Goal: Task Accomplishment & Management: Use online tool/utility

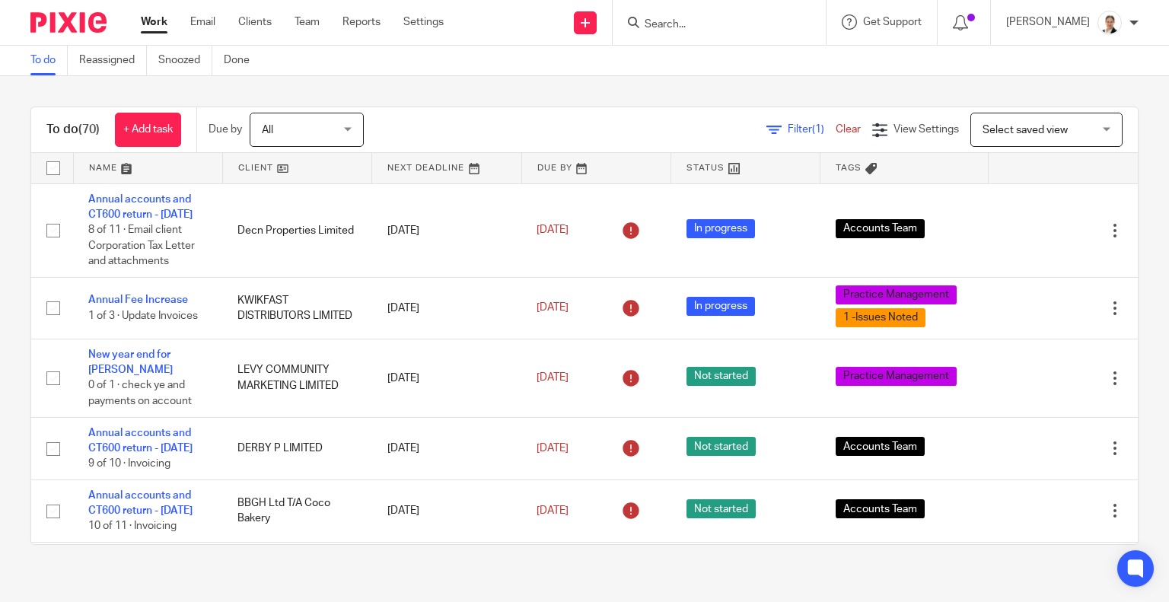
click at [767, 126] on link "Filter (1)" at bounding box center [801, 129] width 69 height 11
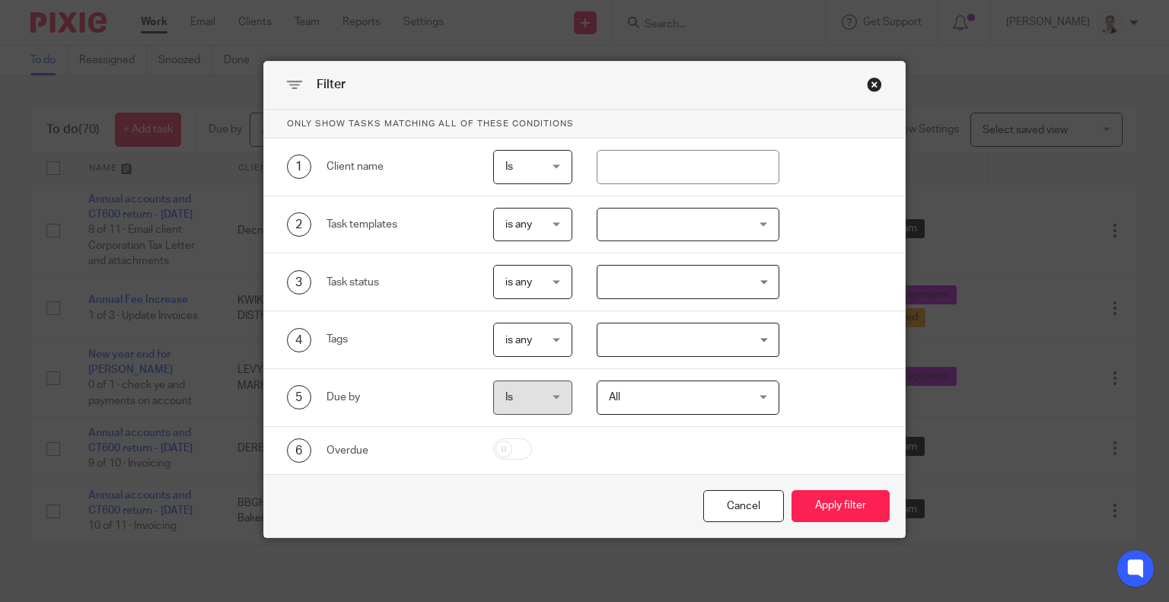
click at [654, 221] on div at bounding box center [688, 225] width 183 height 34
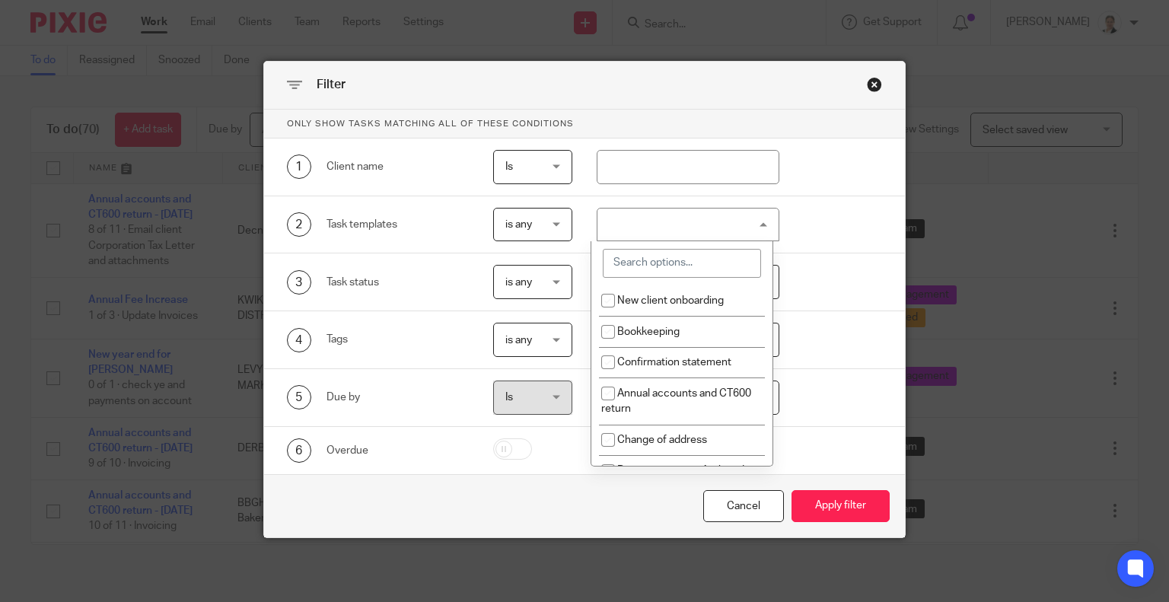
click at [654, 253] on input "search" at bounding box center [682, 263] width 158 height 29
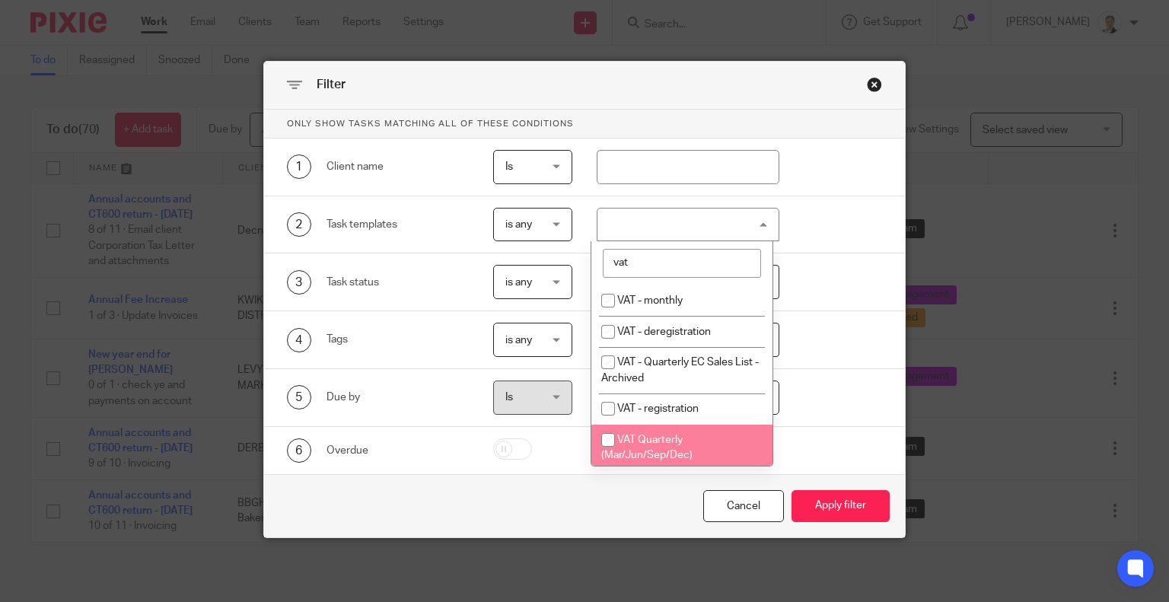
type input "vat"
click at [700, 435] on li "VAT Quarterly (Mar/Jun/Sep/Dec)" at bounding box center [681, 448] width 181 height 46
checkbox input "true"
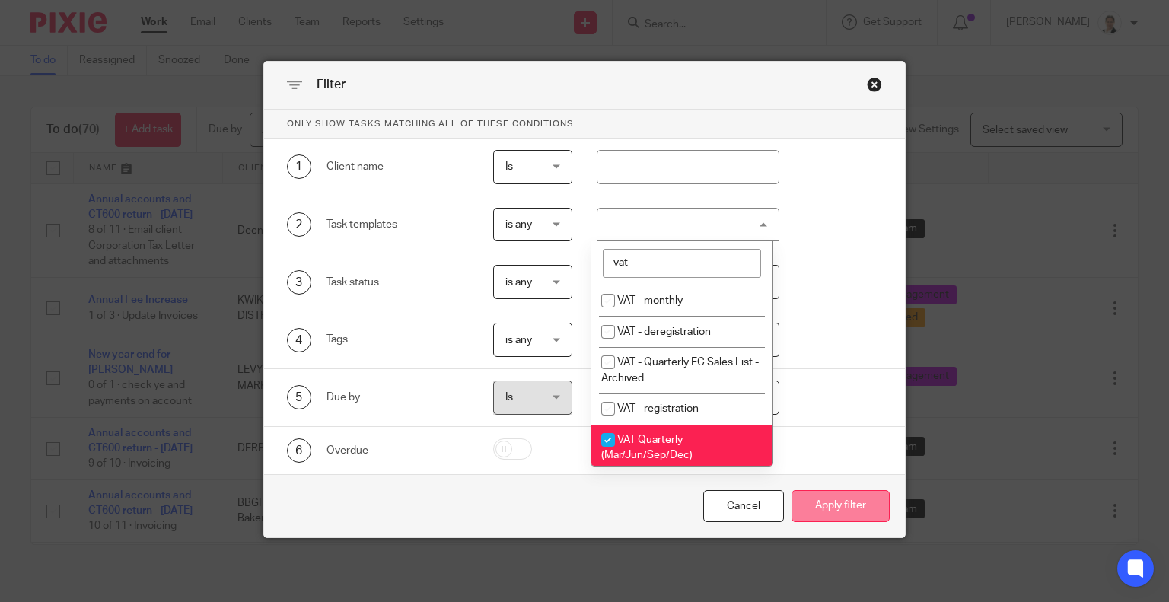
click at [834, 499] on button "Apply filter" at bounding box center [841, 506] width 98 height 33
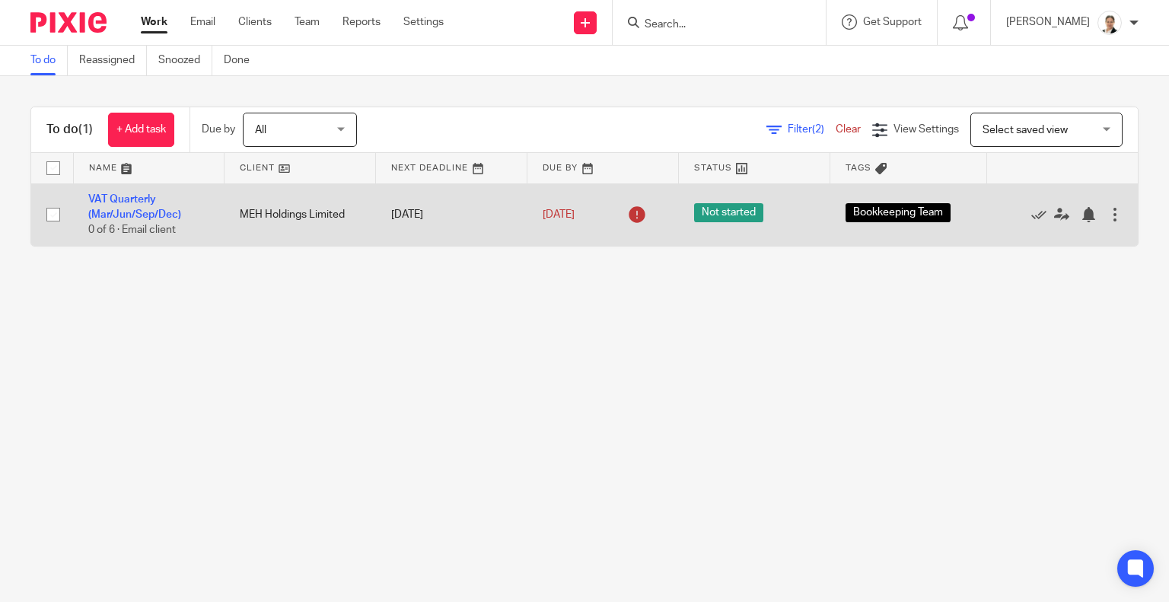
click at [133, 206] on td "VAT Quarterly (Mar/Jun/Sep/Dec) 0 of 6 · Email client" at bounding box center [148, 214] width 151 height 62
click at [133, 209] on link "VAT Quarterly (Mar/Jun/Sep/Dec)" at bounding box center [134, 207] width 93 height 26
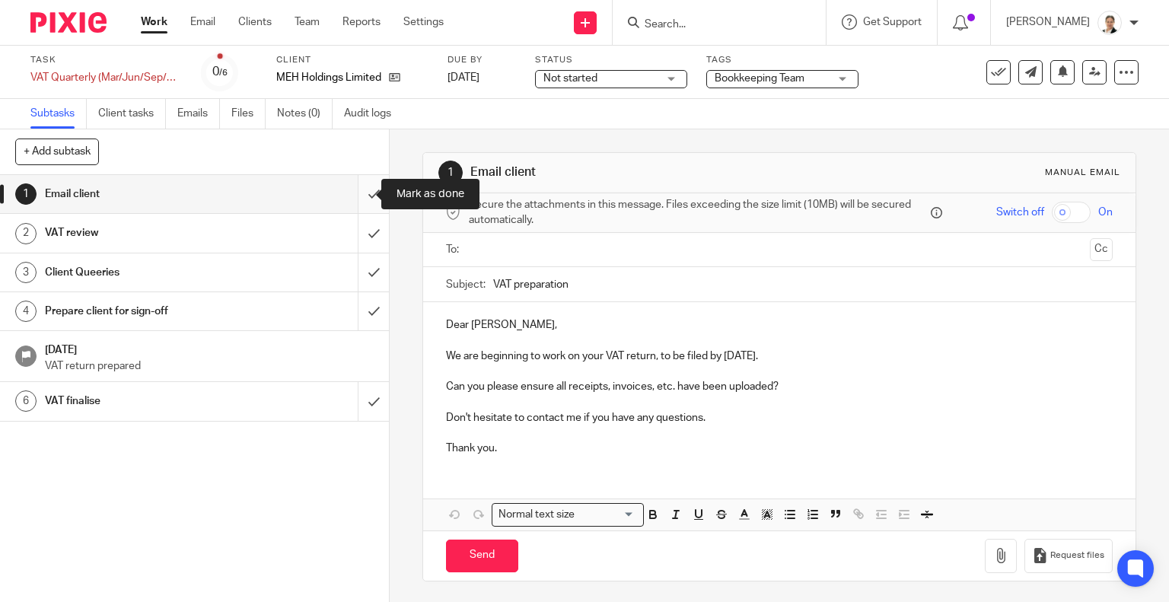
click at [362, 194] on input "submit" at bounding box center [194, 194] width 389 height 38
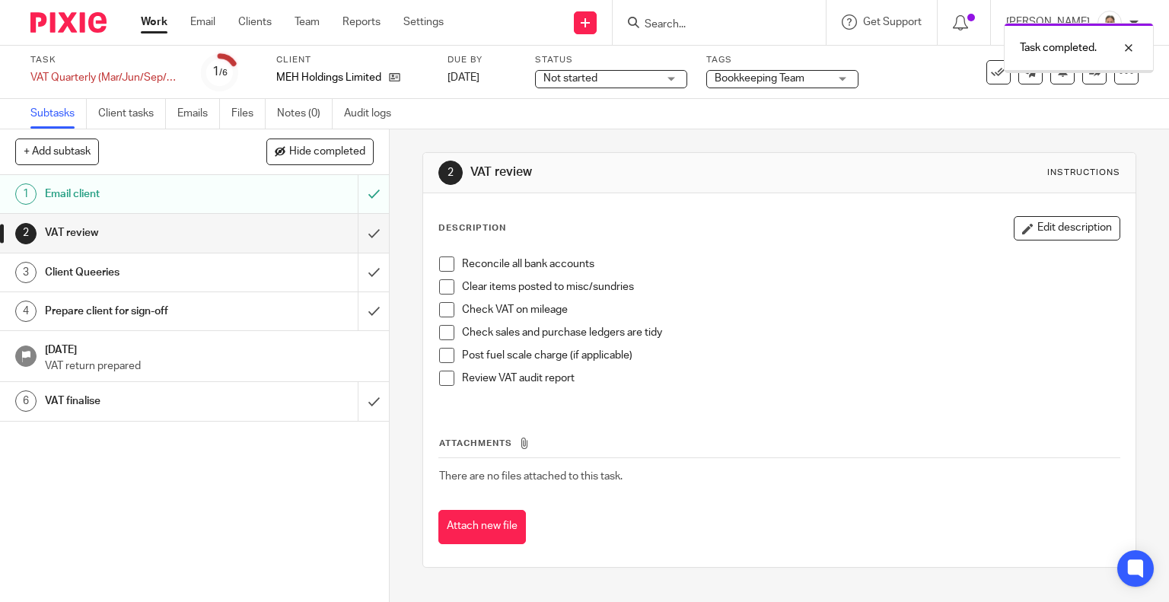
click at [355, 228] on input "submit" at bounding box center [194, 233] width 389 height 38
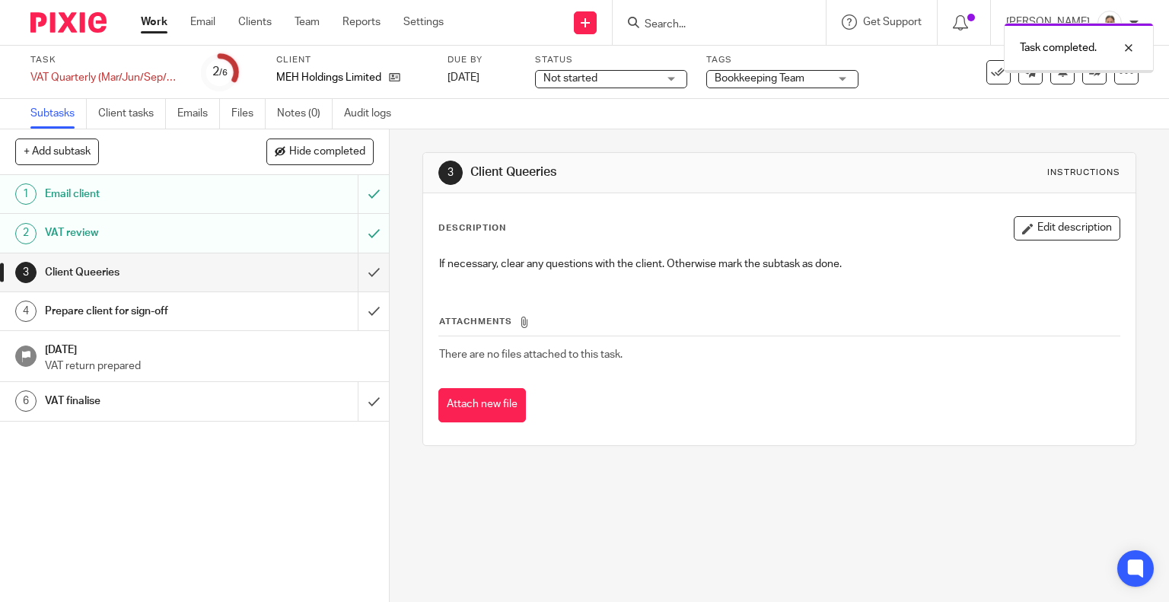
click at [352, 268] on input "submit" at bounding box center [194, 272] width 389 height 38
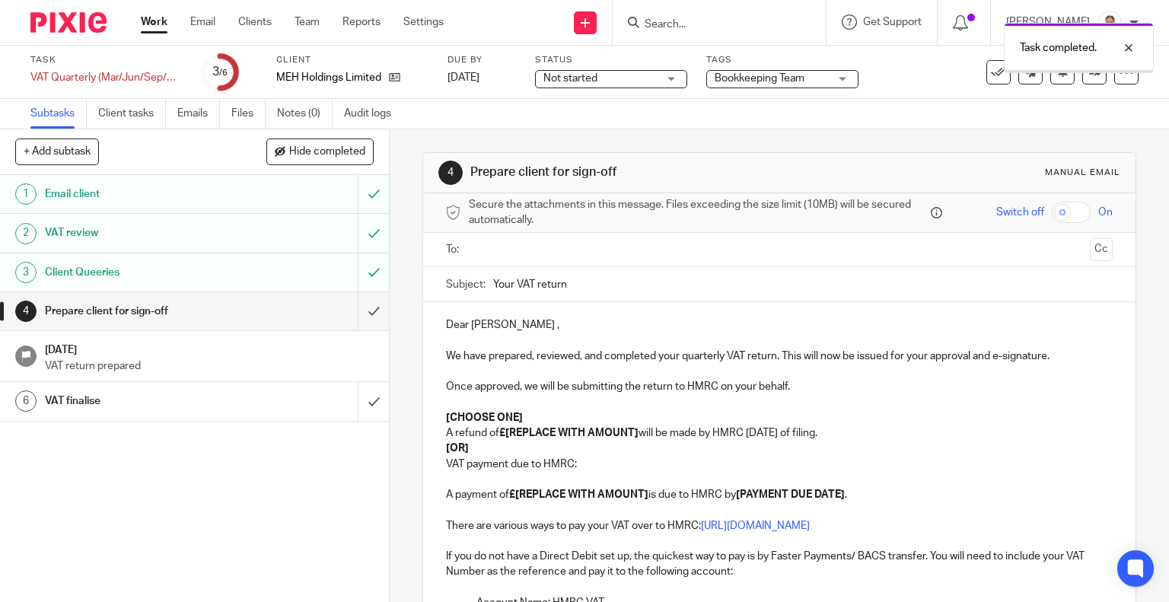
click at [353, 314] on input "submit" at bounding box center [194, 311] width 389 height 38
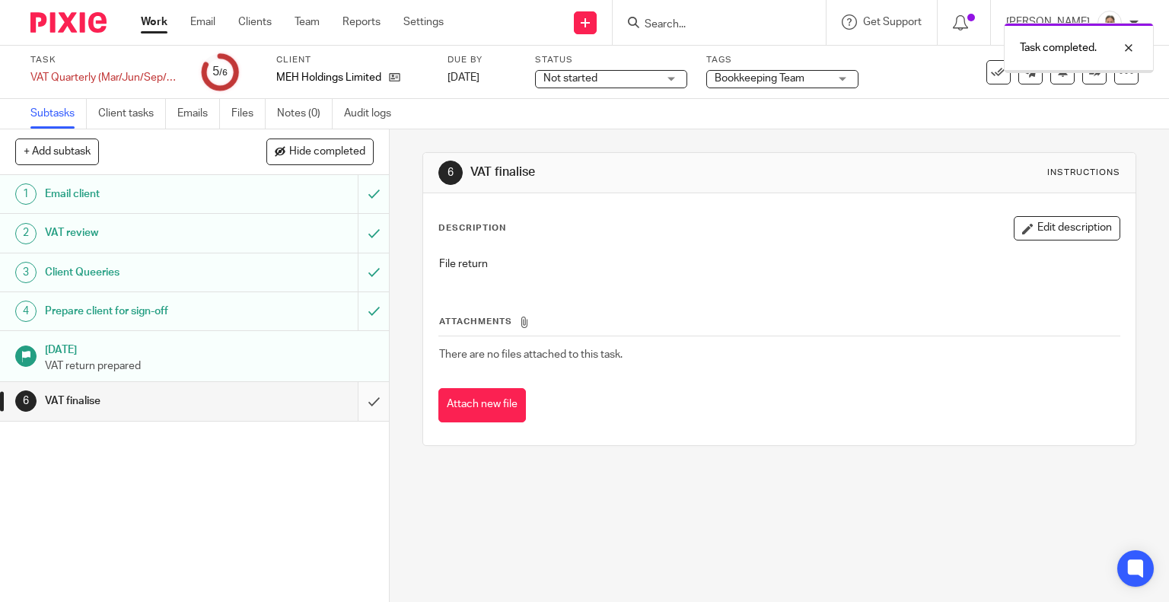
click at [358, 403] on input "submit" at bounding box center [194, 401] width 389 height 38
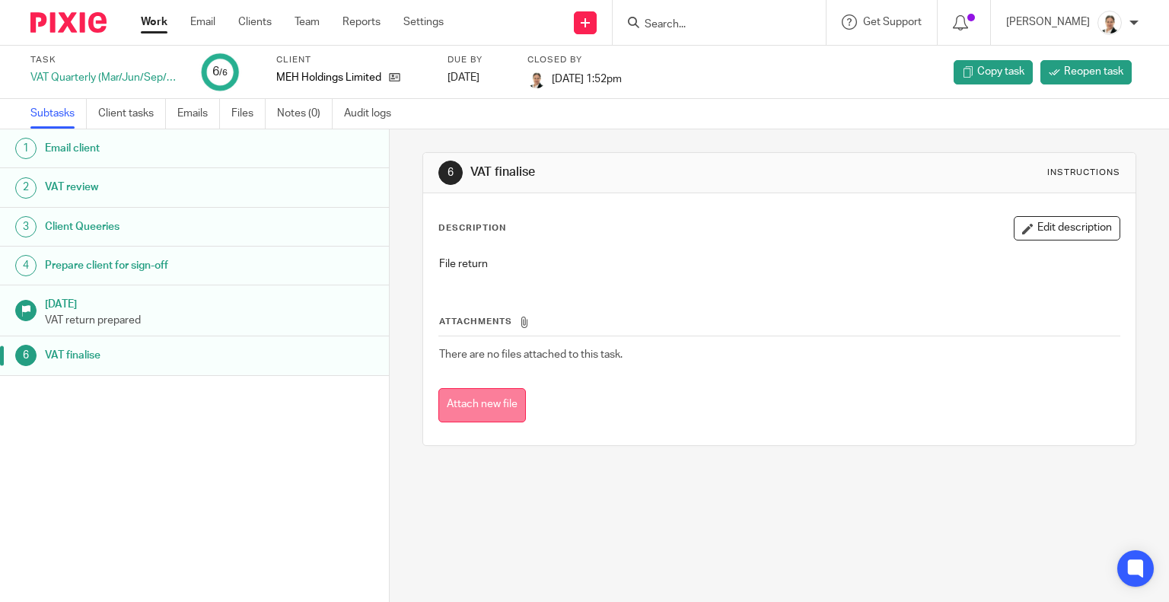
click at [489, 410] on button "Attach new file" at bounding box center [482, 405] width 88 height 34
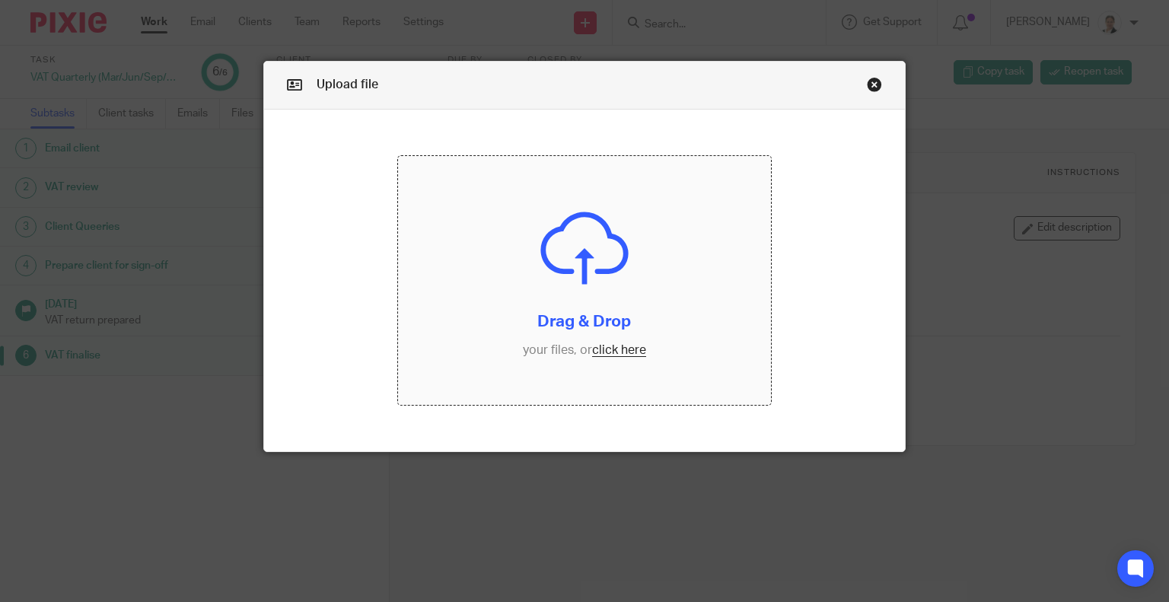
click at [636, 359] on input "file" at bounding box center [584, 280] width 373 height 249
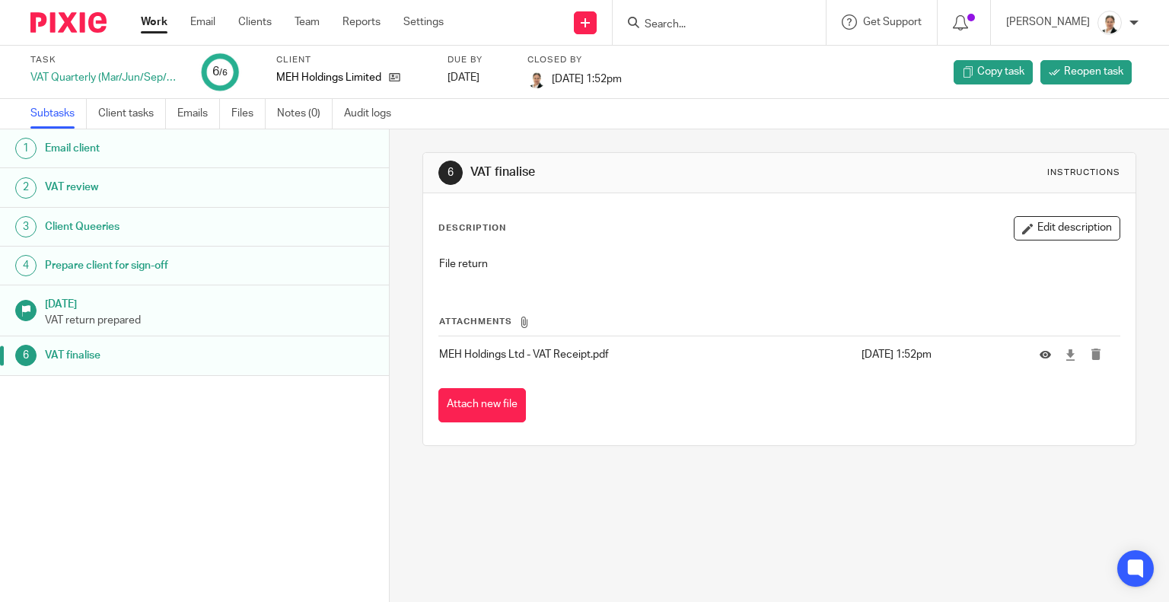
click at [152, 24] on link "Work" at bounding box center [154, 21] width 27 height 15
